Goal: Navigation & Orientation: Find specific page/section

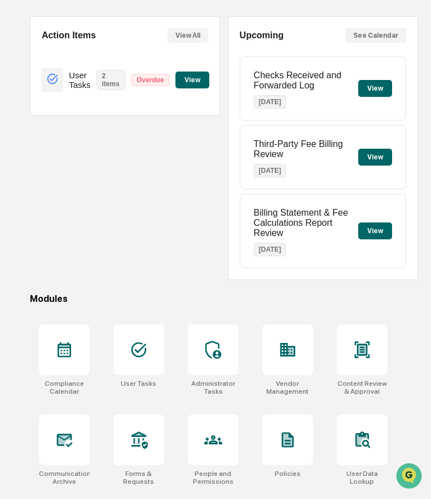
scroll to position [94, 0]
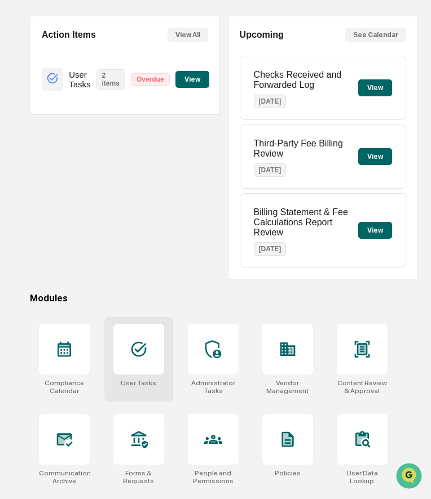
click at [142, 358] on icon at bounding box center [139, 349] width 18 height 18
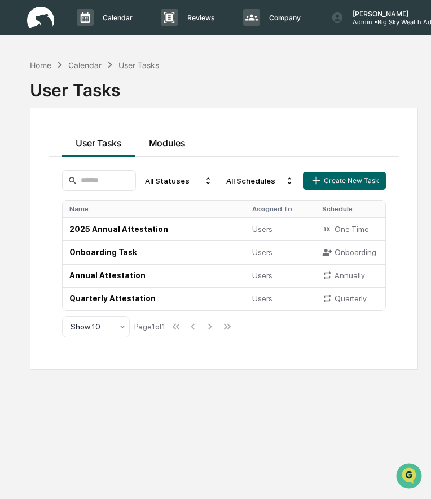
click at [173, 141] on div "User Tasks Modules All Statuses All Schedules Create New Task Name Assigned To …" at bounding box center [223, 238] width 351 height 225
click at [40, 63] on div "Home" at bounding box center [40, 65] width 21 height 10
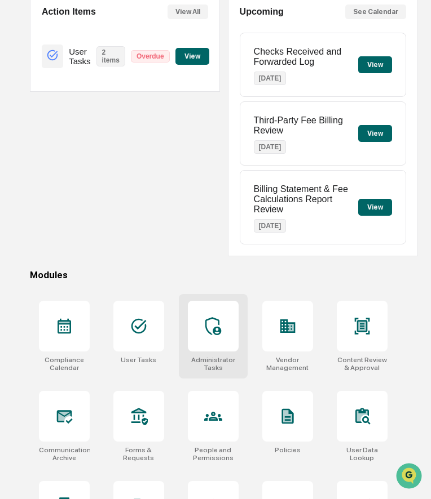
scroll to position [269, 0]
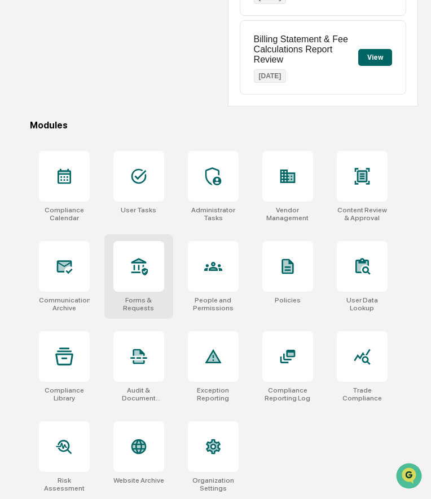
click at [127, 274] on div at bounding box center [138, 266] width 51 height 51
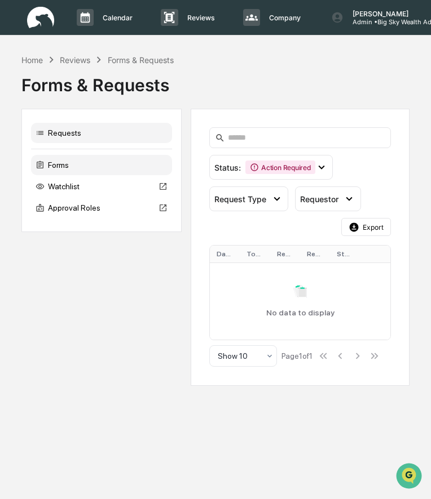
click at [105, 167] on div "Forms" at bounding box center [101, 165] width 141 height 20
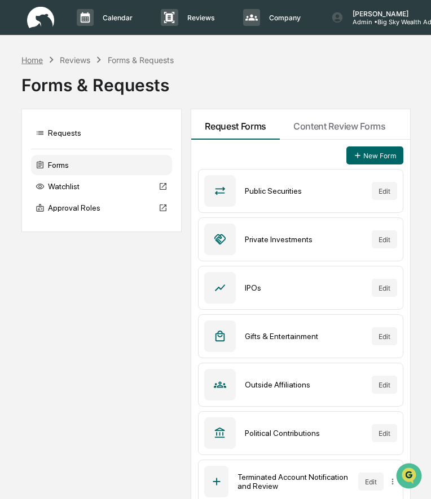
click at [34, 58] on div "Home" at bounding box center [31, 60] width 21 height 10
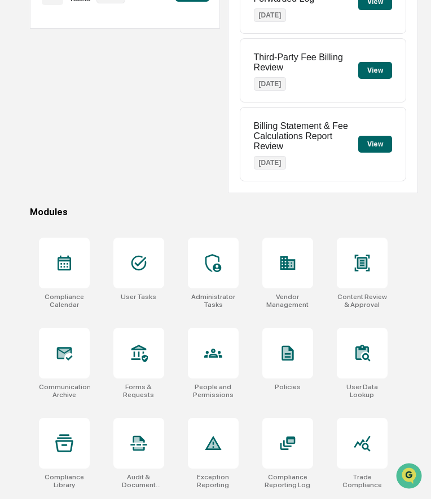
scroll to position [269, 0]
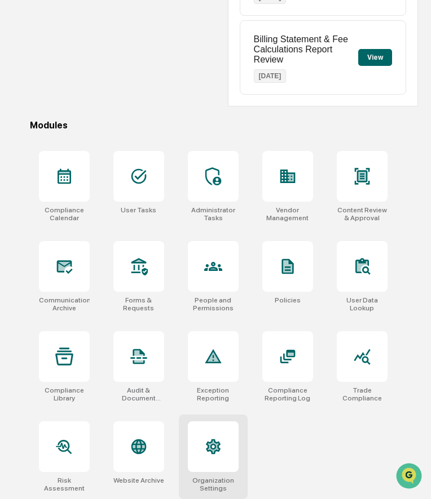
click at [218, 441] on icon at bounding box center [213, 447] width 18 height 18
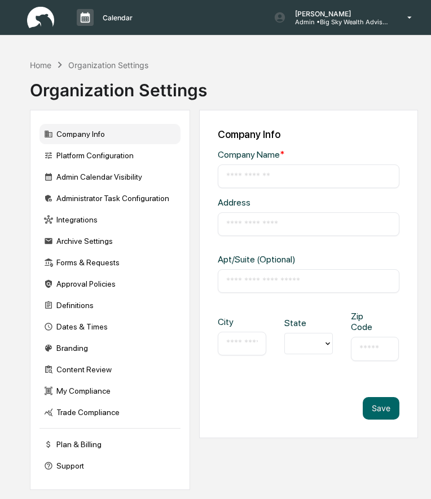
type input "**********"
type input "*****"
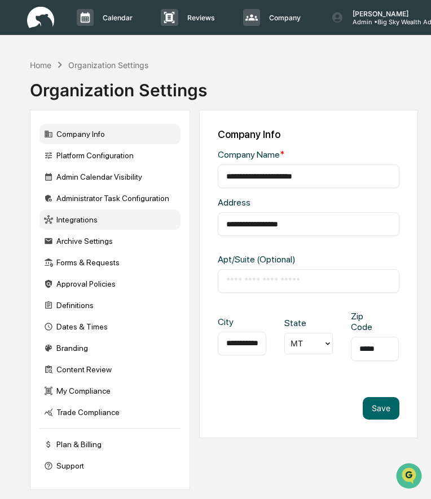
click at [85, 219] on div "Integrations" at bounding box center [109, 220] width 141 height 20
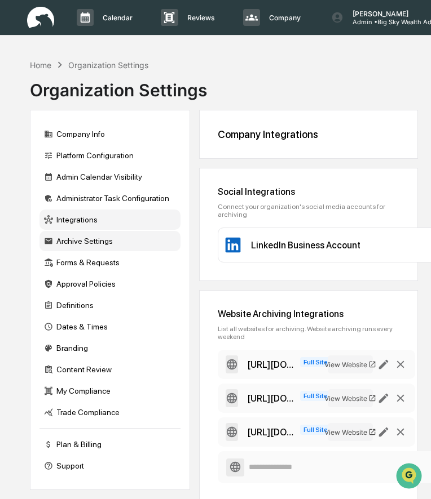
click at [87, 240] on div "Archive Settings" at bounding box center [109, 241] width 141 height 20
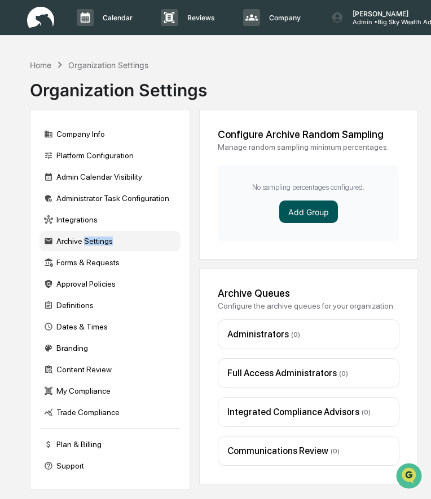
click at [293, 211] on button "Add Group" at bounding box center [308, 212] width 59 height 23
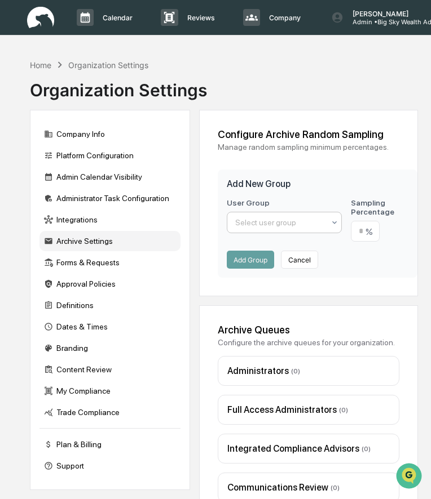
click at [281, 220] on div at bounding box center [279, 222] width 89 height 11
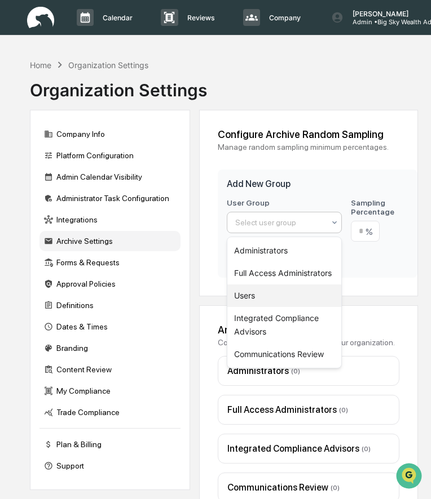
click at [260, 292] on div "Users" at bounding box center [284, 296] width 114 height 23
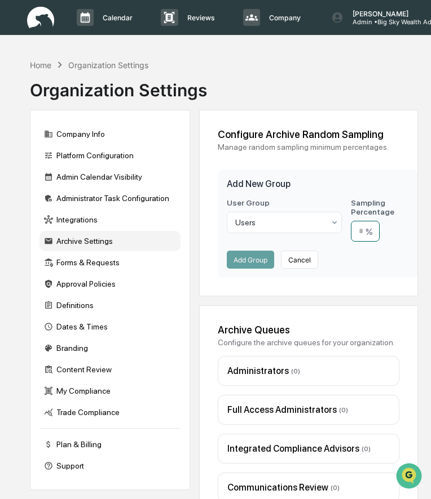
click at [362, 232] on input "number" at bounding box center [365, 231] width 29 height 21
type input "**"
click at [264, 262] on button "Add Group" at bounding box center [250, 260] width 47 height 18
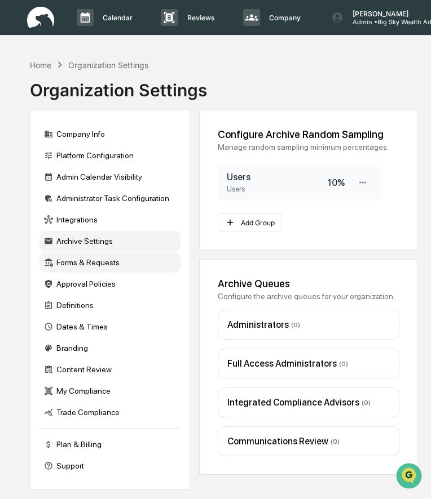
click at [109, 264] on div "Forms & Requests" at bounding box center [109, 262] width 141 height 20
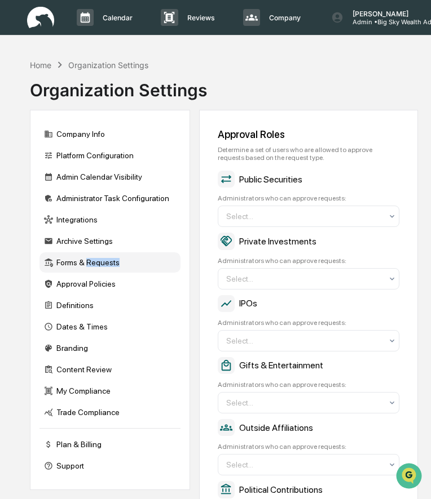
click at [88, 266] on div "Forms & Requests" at bounding box center [109, 262] width 141 height 20
click at [37, 63] on div "Home" at bounding box center [40, 65] width 21 height 10
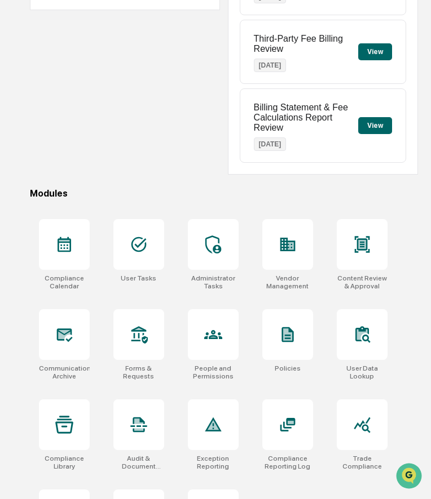
scroll to position [269, 0]
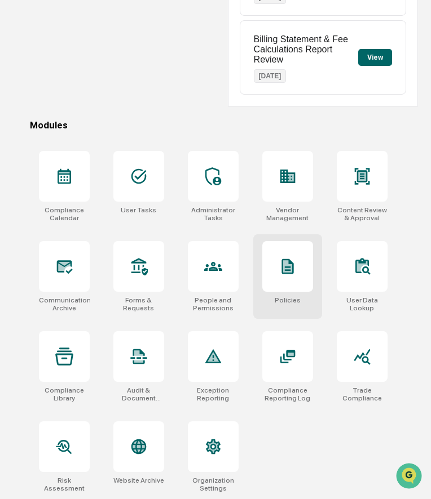
click at [286, 283] on div at bounding box center [287, 266] width 51 height 51
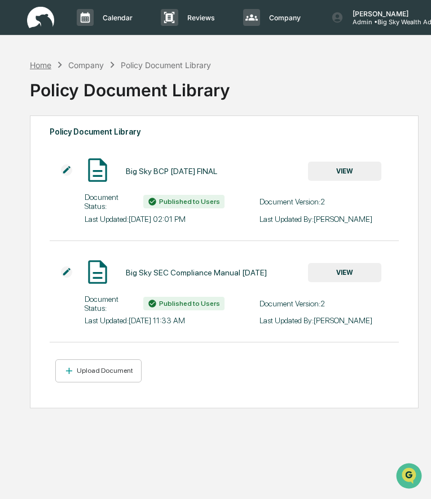
click at [42, 63] on div "Home" at bounding box center [40, 65] width 21 height 10
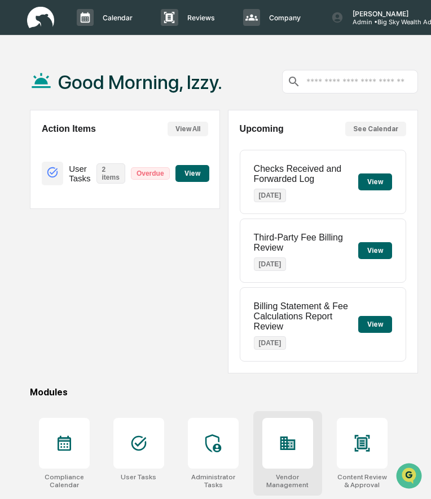
click at [278, 437] on div at bounding box center [287, 443] width 51 height 51
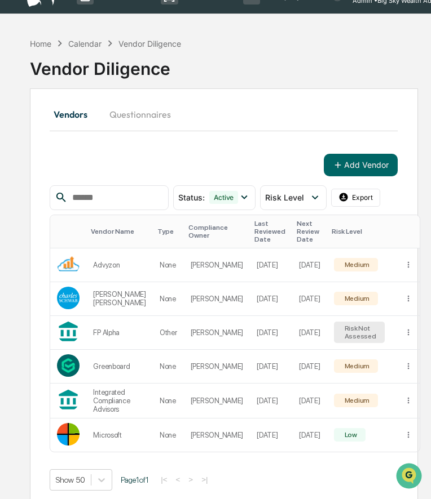
scroll to position [6, 0]
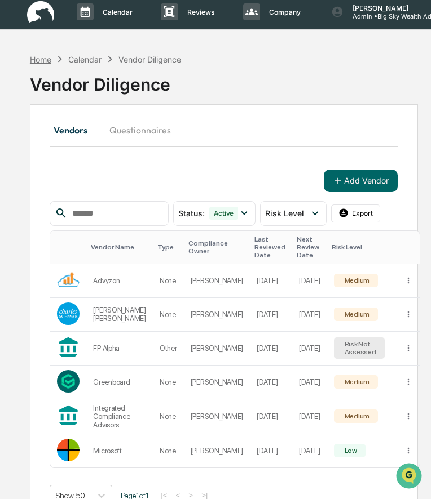
click at [45, 57] on div "Home" at bounding box center [40, 60] width 21 height 10
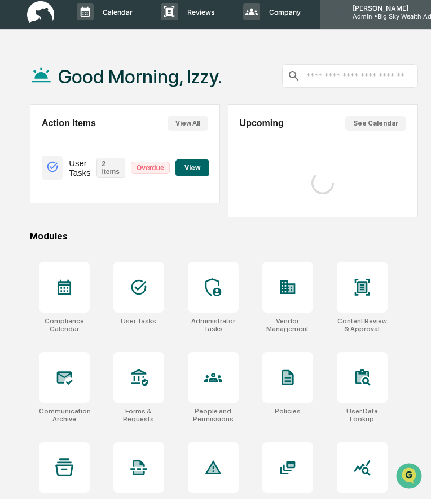
click at [363, 21] on div "[PERSON_NAME] Admin • Big Sky Wealth Advisors" at bounding box center [404, 11] width 169 height 35
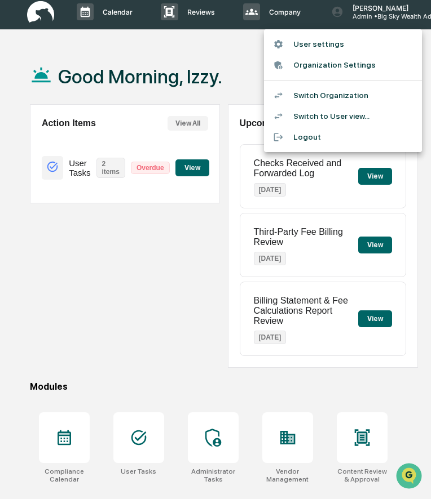
click at [338, 119] on li "Switch to User view..." at bounding box center [343, 116] width 158 height 21
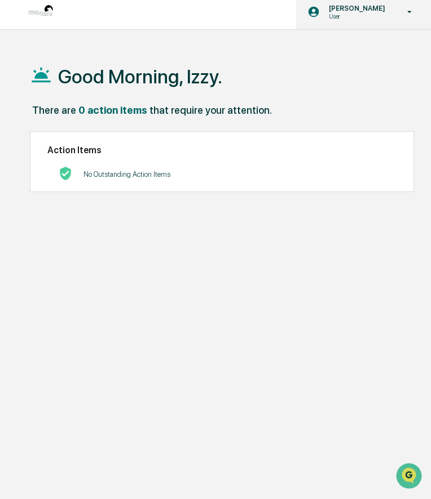
click at [373, 20] on div "[PERSON_NAME] User" at bounding box center [363, 11] width 135 height 35
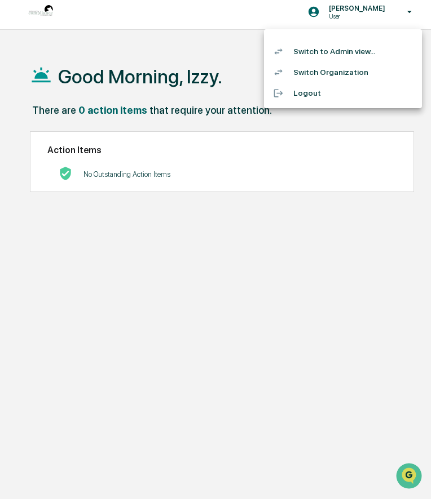
drag, startPoint x: 345, startPoint y: 53, endPoint x: 321, endPoint y: 73, distance: 31.2
click at [321, 73] on ul "Switch to Admin view... Switch Organization Logout" at bounding box center [343, 68] width 158 height 79
click at [321, 73] on li "Switch Organization" at bounding box center [343, 72] width 158 height 21
